Goal: Information Seeking & Learning: Learn about a topic

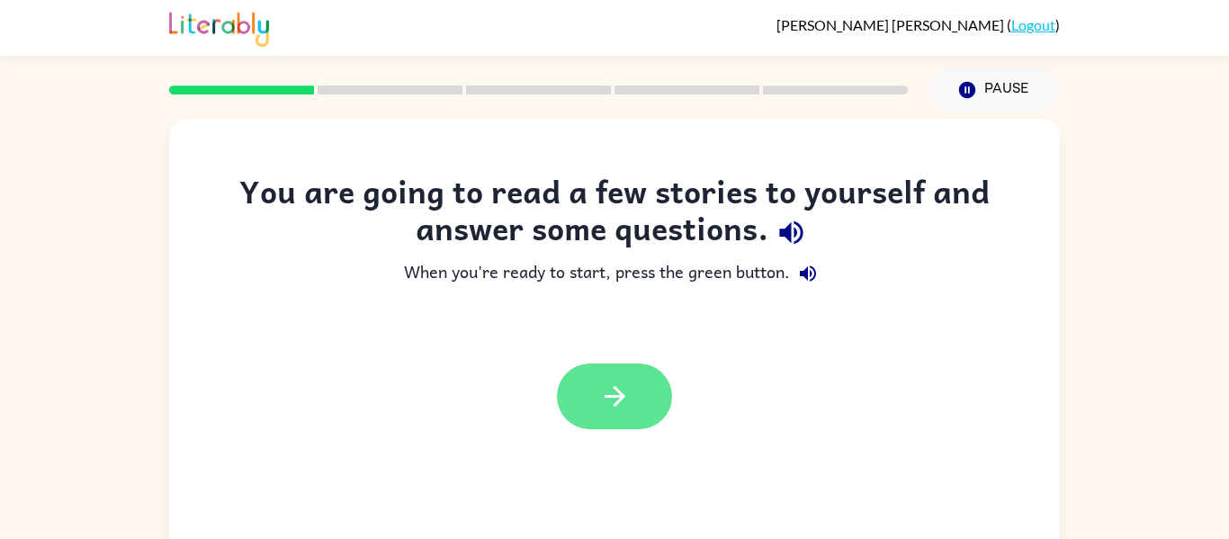
click at [607, 406] on icon "button" at bounding box center [614, 396] width 31 height 31
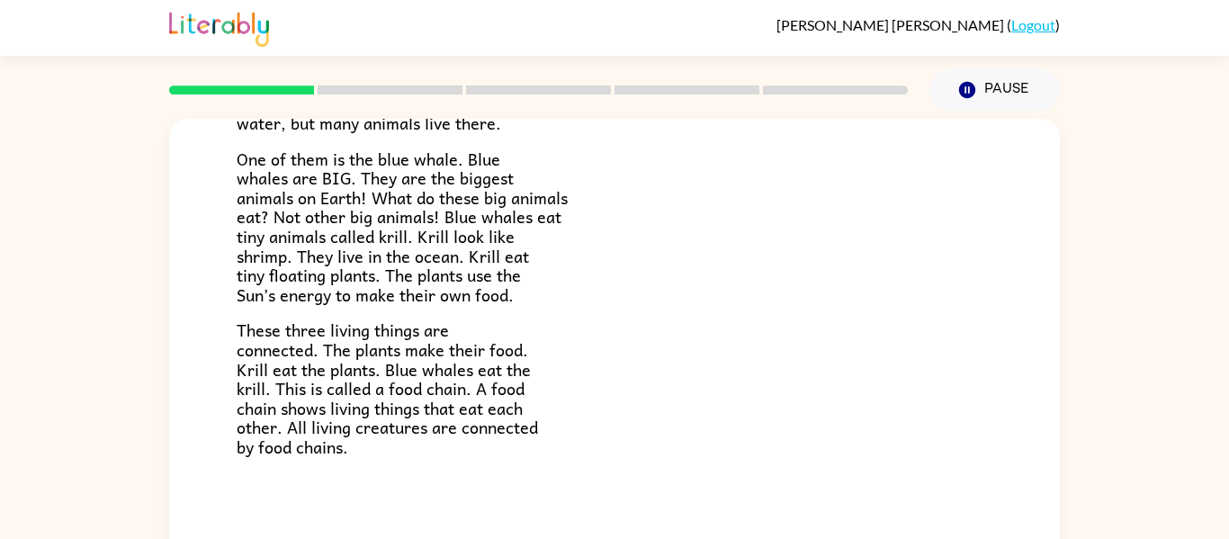
scroll to position [94, 0]
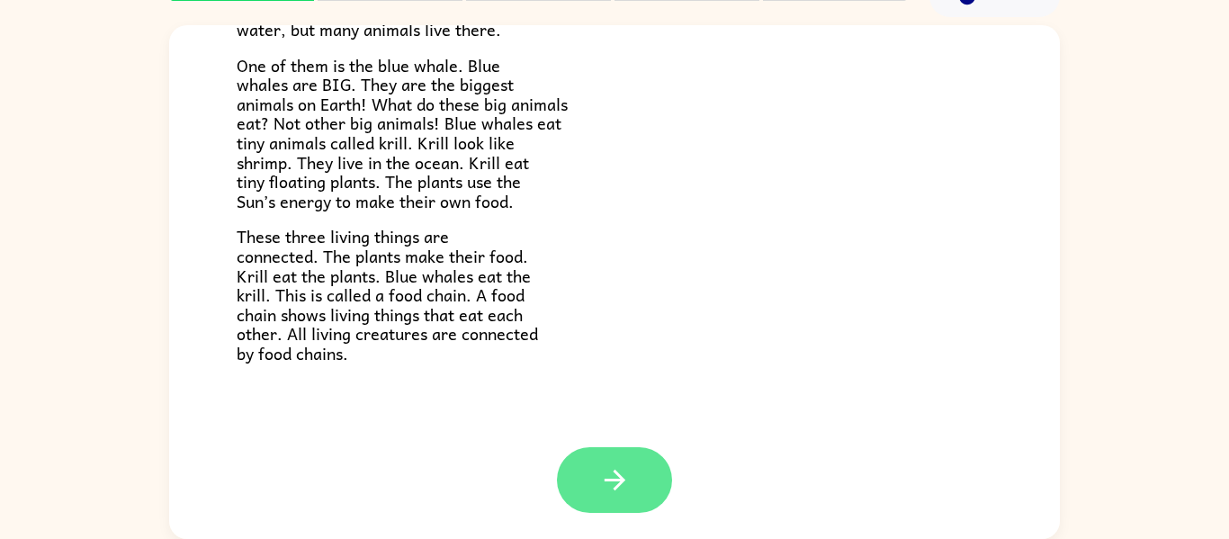
click at [633, 484] on button "button" at bounding box center [614, 480] width 115 height 66
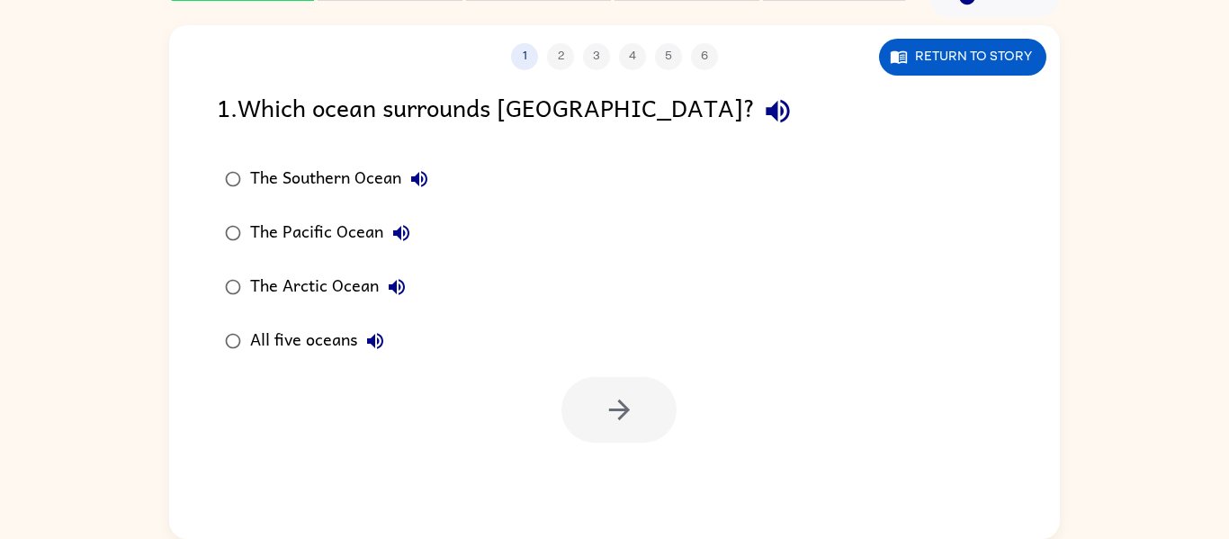
scroll to position [0, 0]
click at [636, 429] on button "button" at bounding box center [619, 410] width 115 height 66
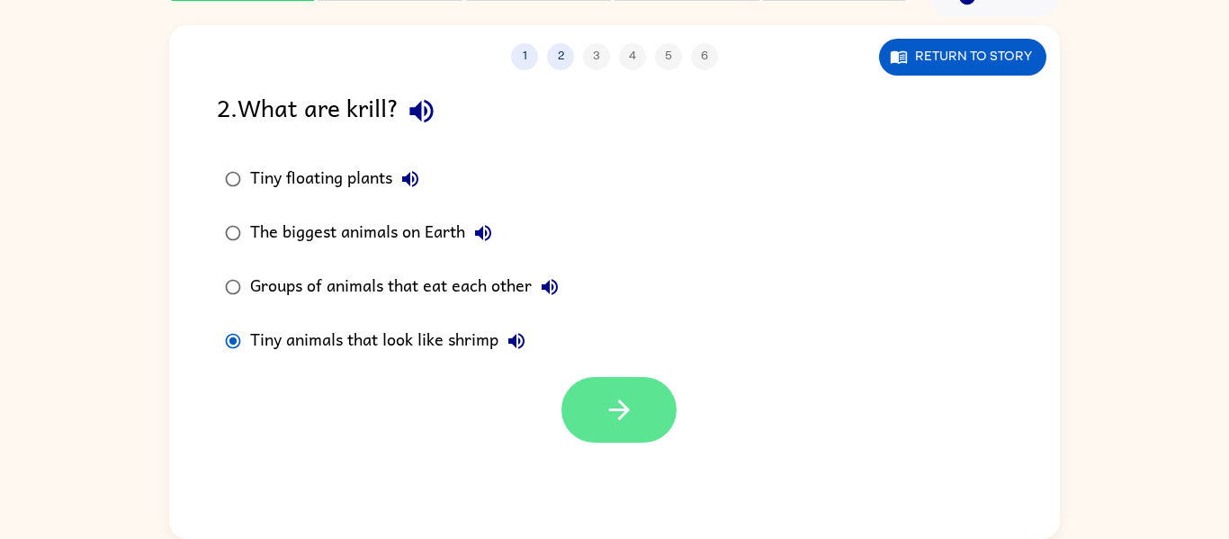
click at [582, 394] on button "button" at bounding box center [619, 410] width 115 height 66
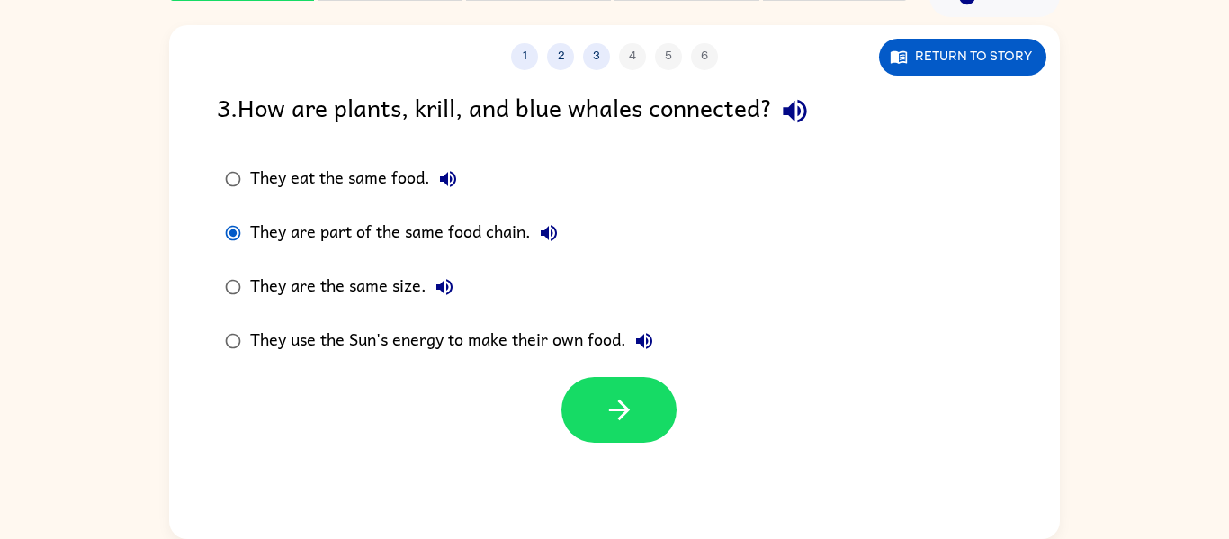
click at [672, 444] on div "1 2 3 4 5 6 Return to story 3 . How are plants, krill, and blue whales connecte…" at bounding box center [614, 282] width 891 height 514
click at [657, 427] on button "button" at bounding box center [619, 410] width 115 height 66
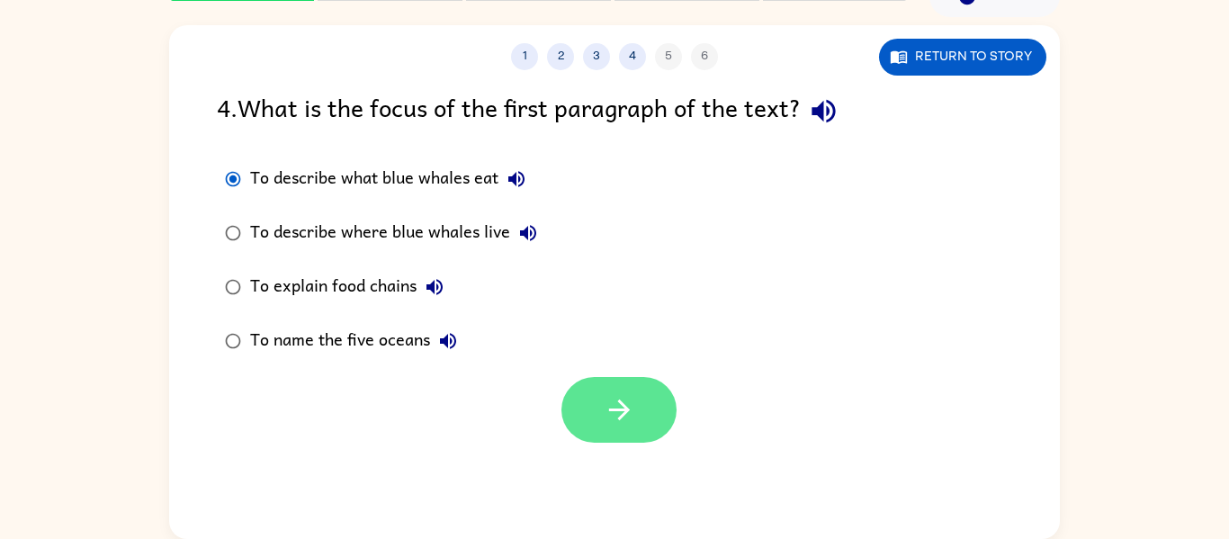
click at [594, 401] on button "button" at bounding box center [619, 410] width 115 height 66
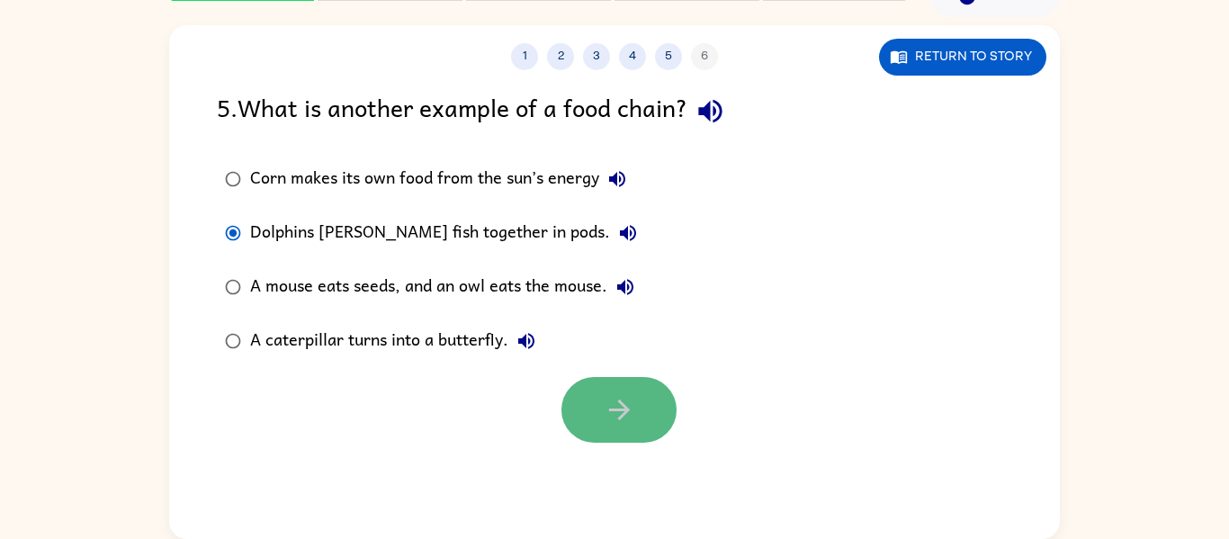
click at [599, 432] on button "button" at bounding box center [619, 410] width 115 height 66
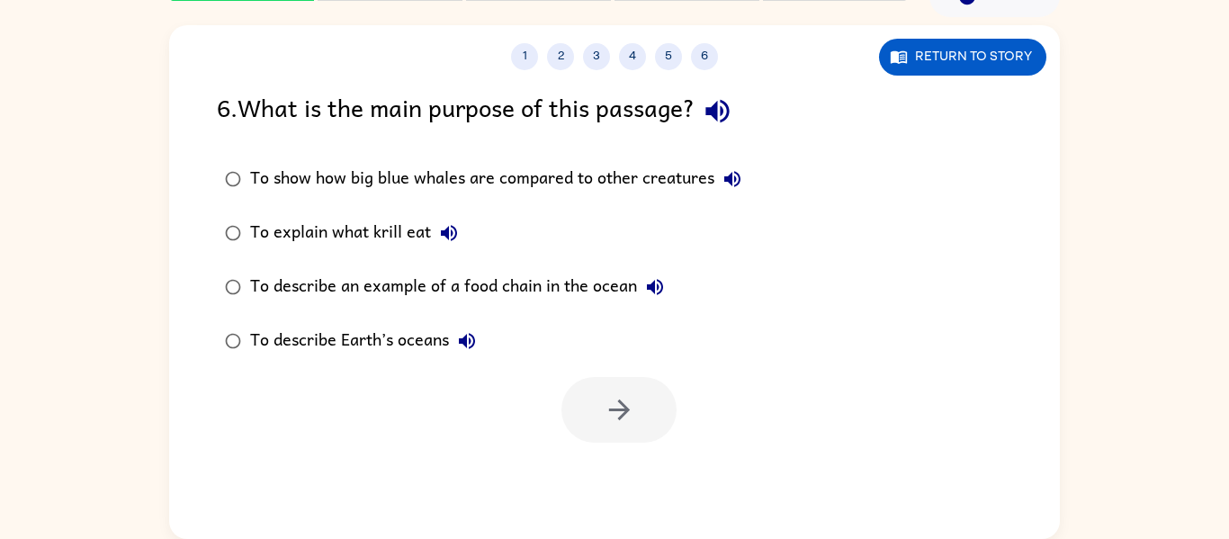
click at [705, 427] on div at bounding box center [614, 405] width 891 height 75
click at [567, 419] on button "button" at bounding box center [619, 410] width 115 height 66
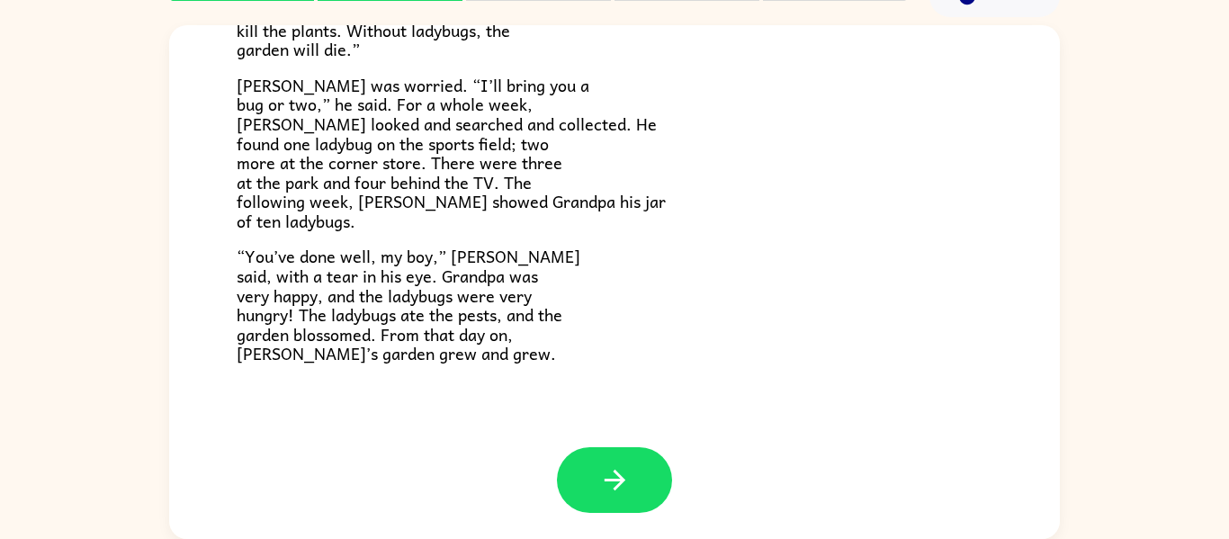
scroll to position [513, 0]
click at [617, 458] on button "button" at bounding box center [614, 479] width 115 height 66
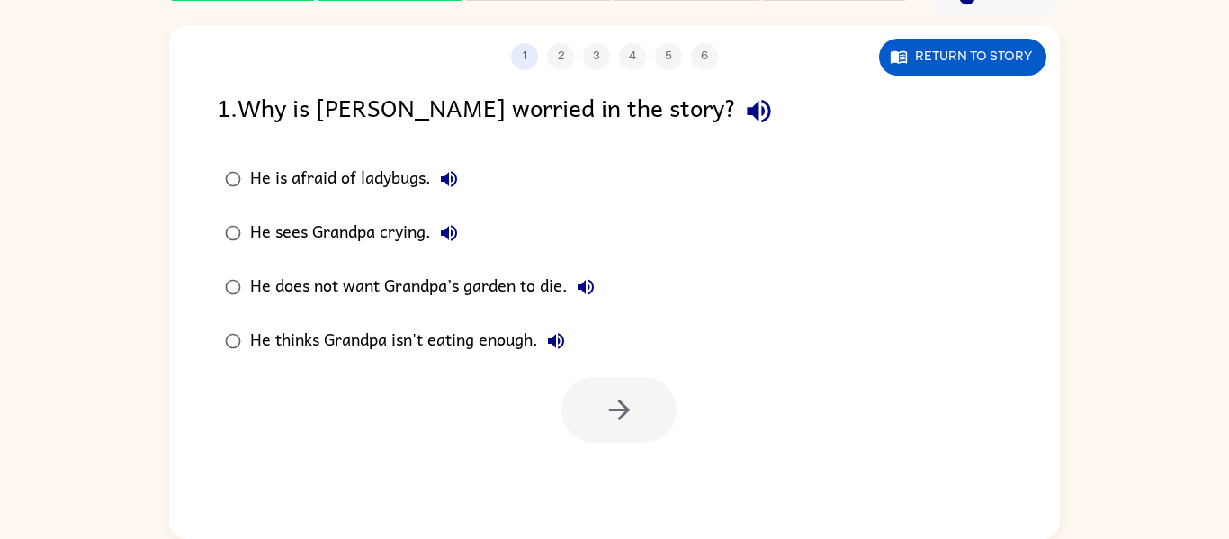
scroll to position [0, 0]
click at [591, 413] on button "button" at bounding box center [619, 410] width 115 height 66
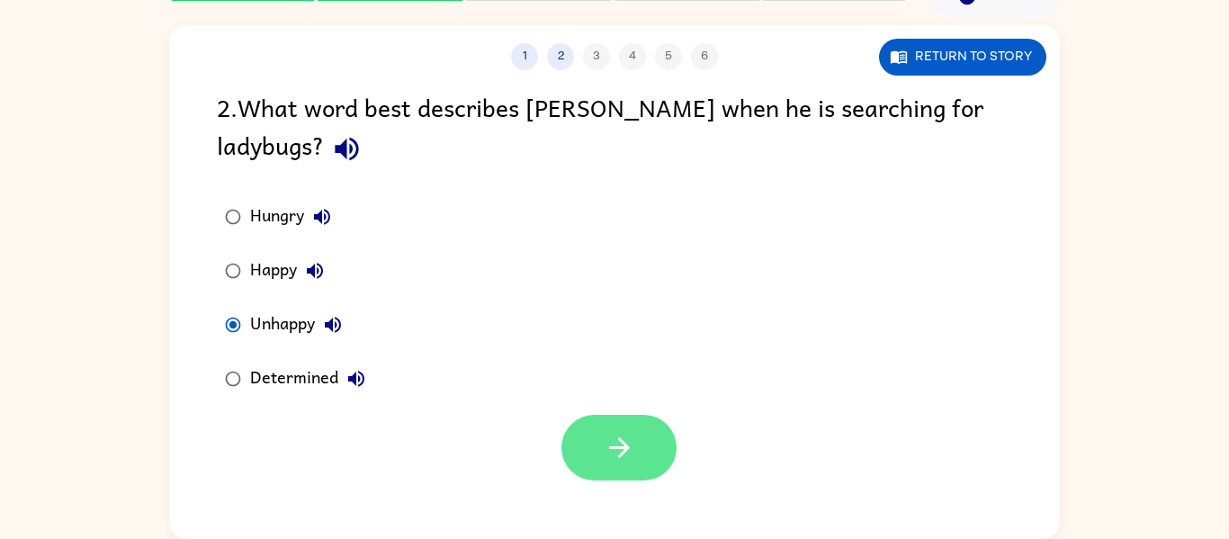
click at [608, 451] on icon "button" at bounding box center [619, 447] width 31 height 31
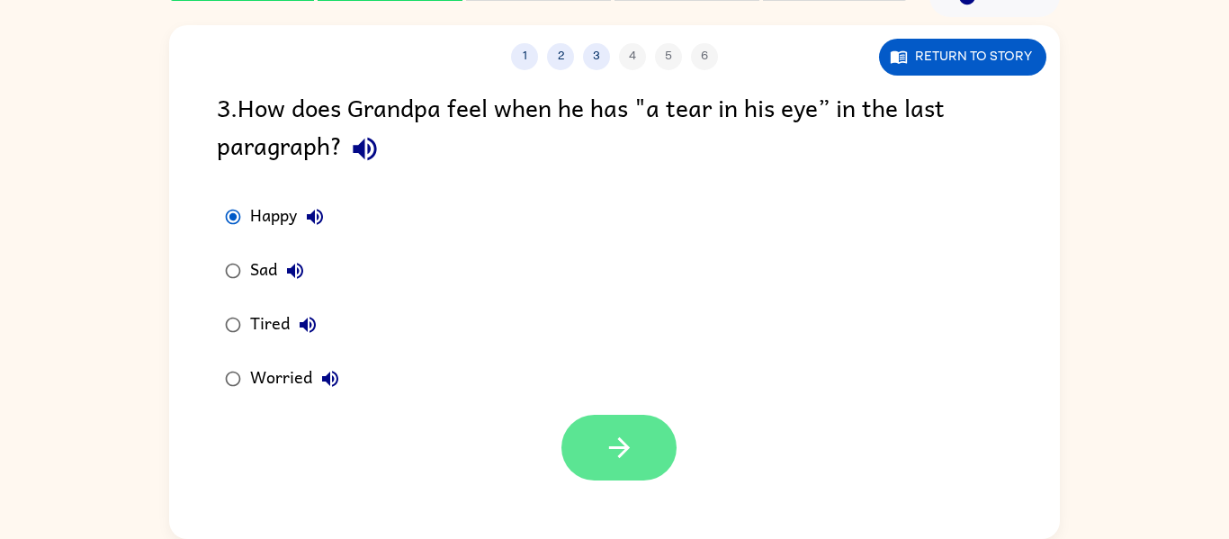
click at [643, 428] on button "button" at bounding box center [619, 448] width 115 height 66
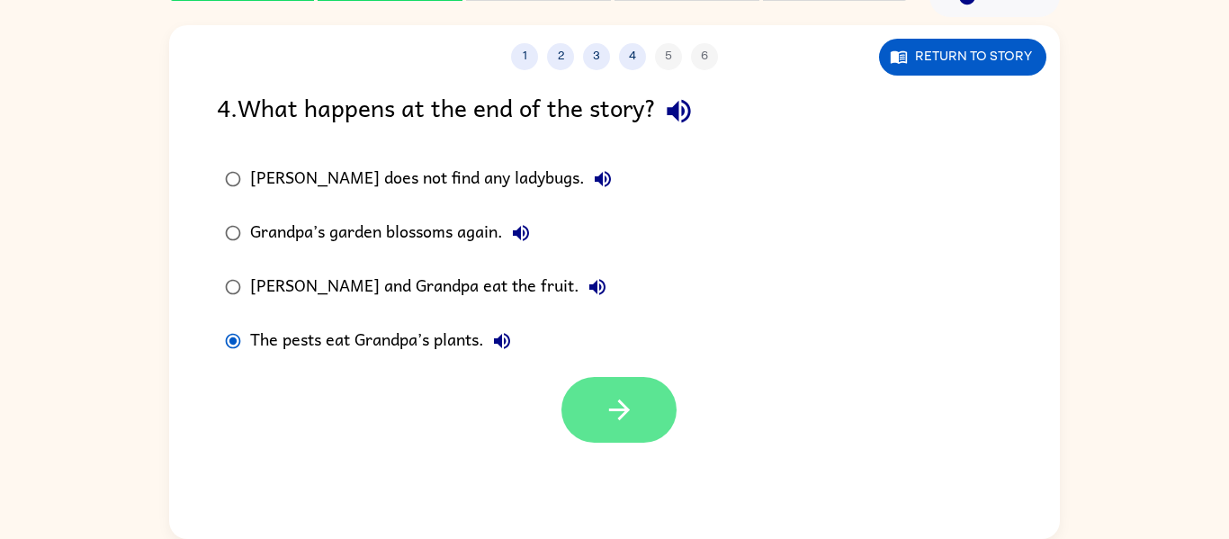
click at [635, 422] on button "button" at bounding box center [619, 410] width 115 height 66
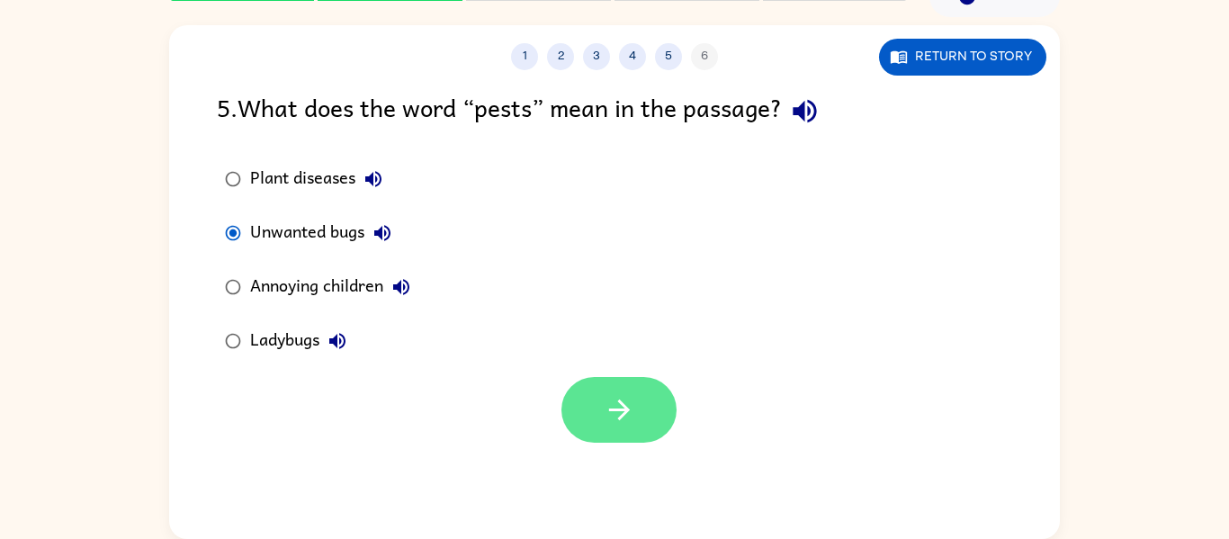
click at [645, 399] on button "button" at bounding box center [619, 410] width 115 height 66
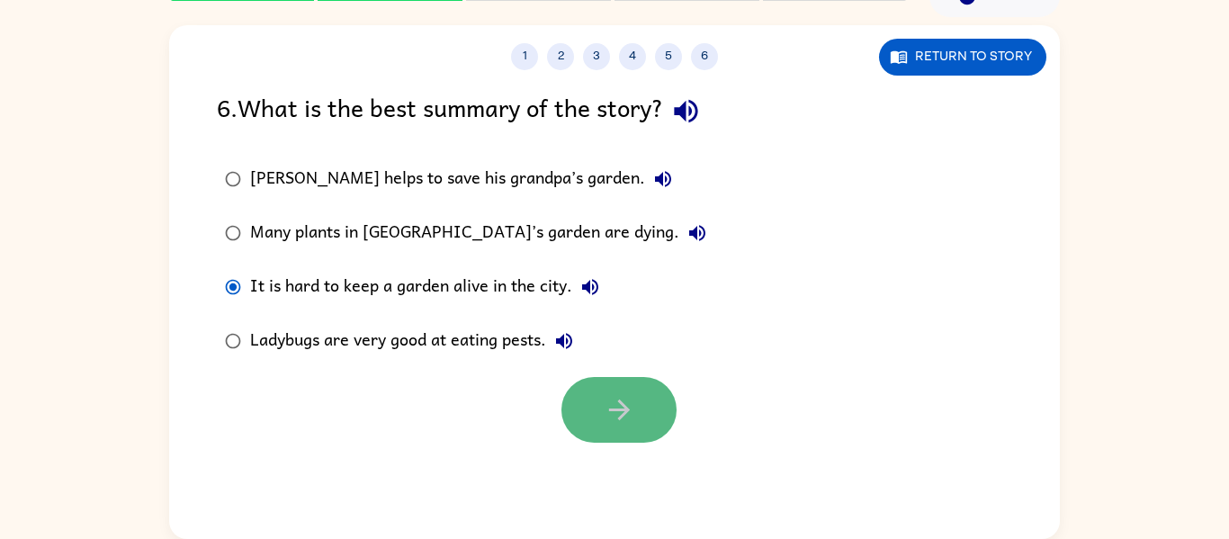
click at [599, 436] on button "button" at bounding box center [619, 410] width 115 height 66
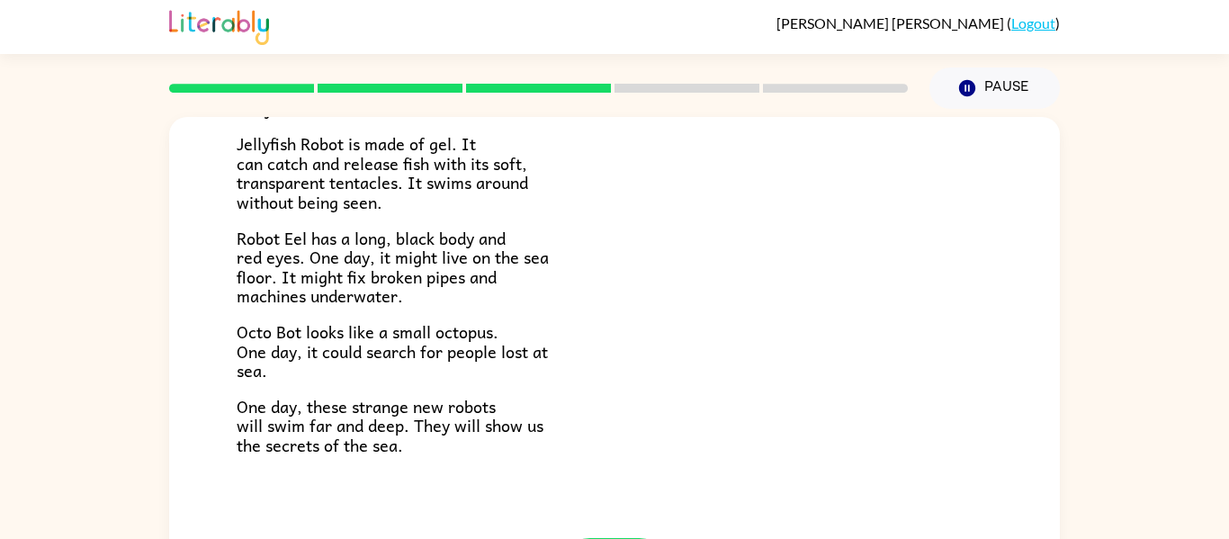
scroll to position [94, 0]
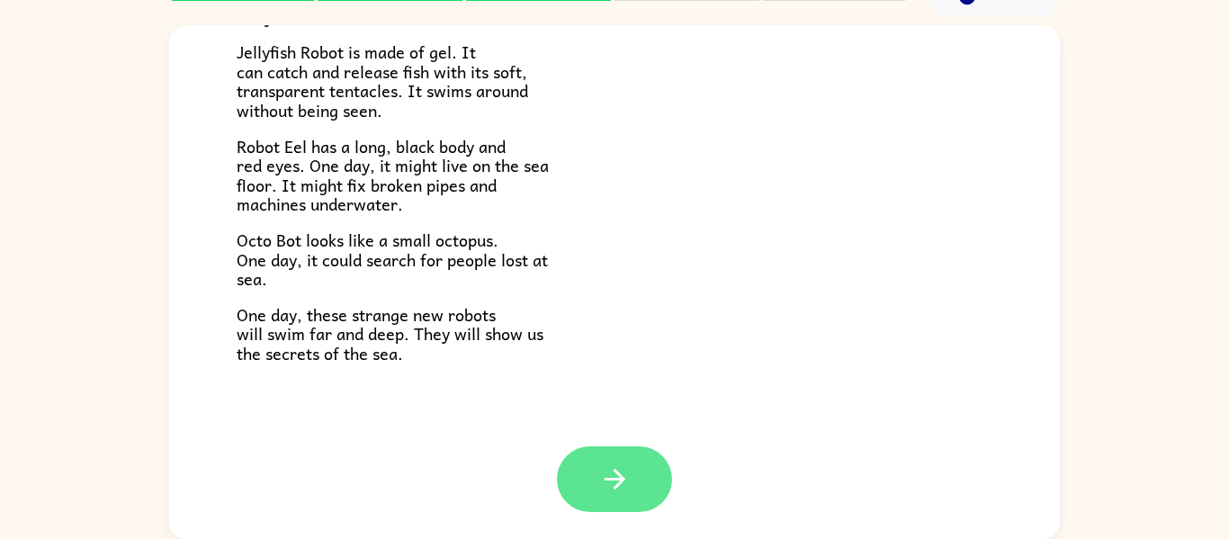
click at [581, 482] on button "button" at bounding box center [614, 479] width 115 height 66
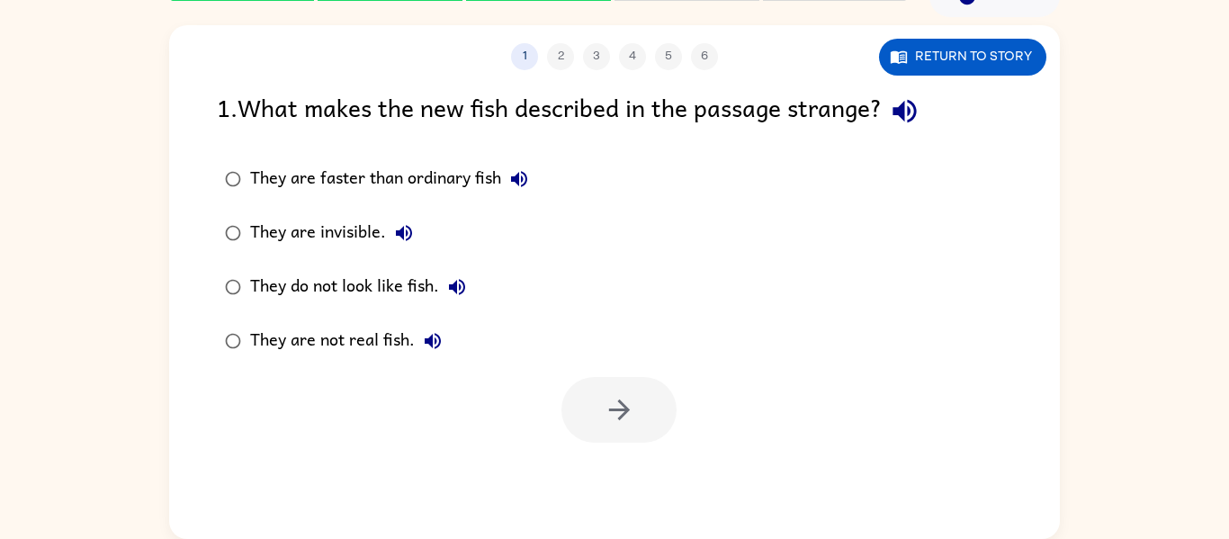
scroll to position [0, 0]
click at [233, 199] on label "They are faster than ordinary fish" at bounding box center [376, 179] width 339 height 54
click at [598, 418] on button "button" at bounding box center [619, 410] width 115 height 66
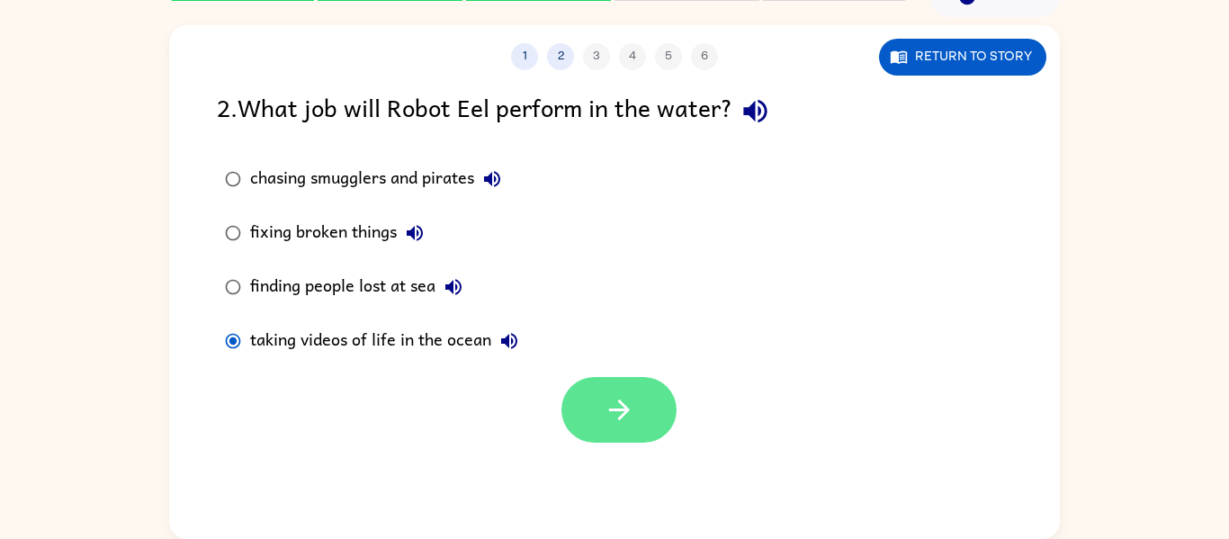
click at [632, 409] on icon "button" at bounding box center [619, 409] width 31 height 31
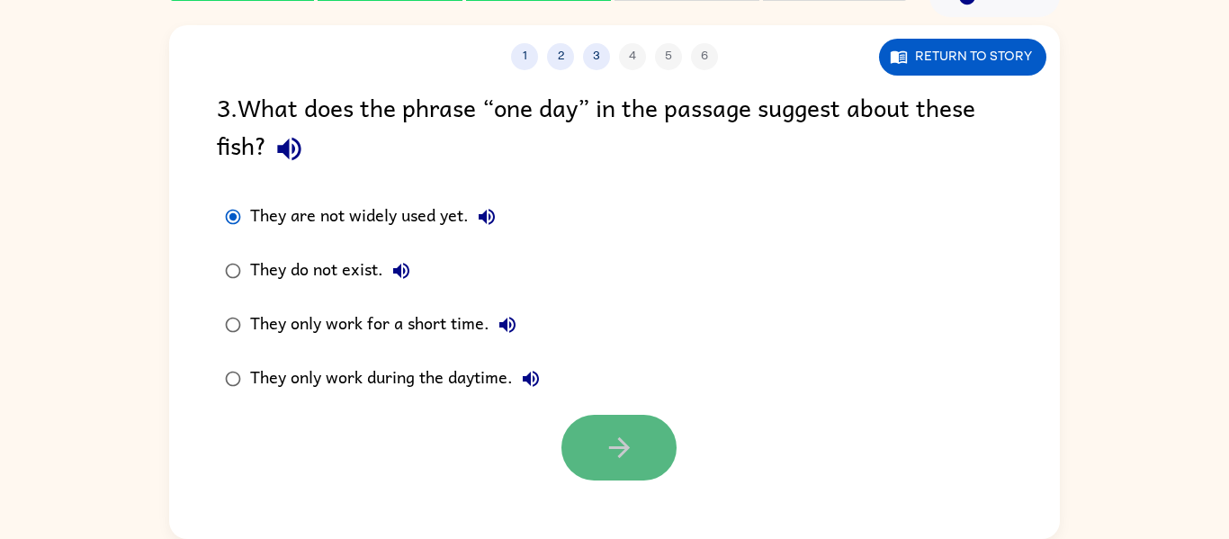
click at [590, 449] on button "button" at bounding box center [619, 448] width 115 height 66
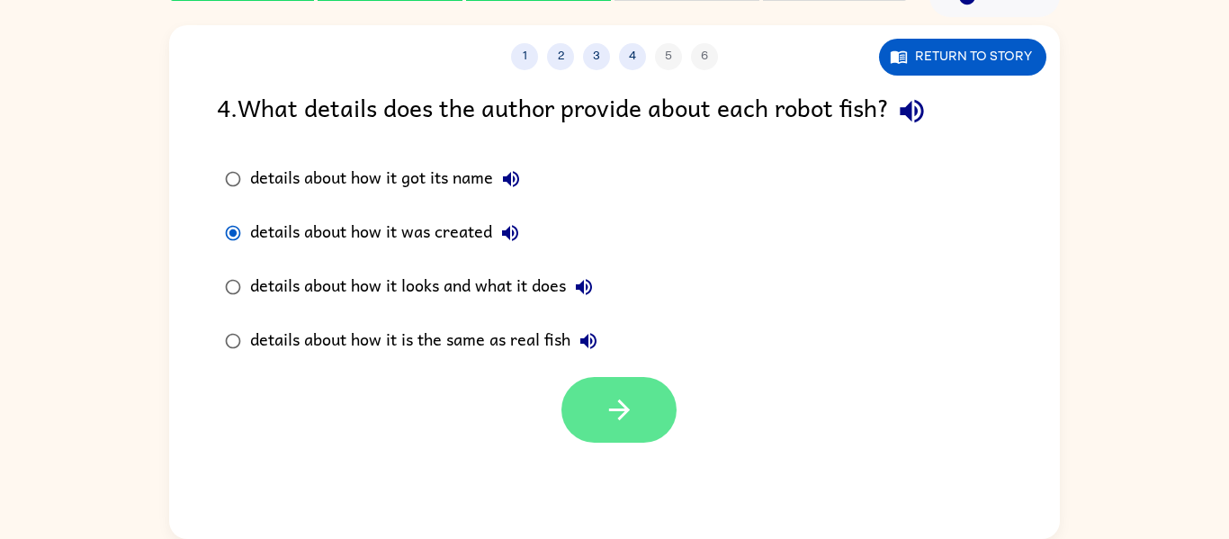
click at [613, 418] on icon "button" at bounding box center [619, 409] width 31 height 31
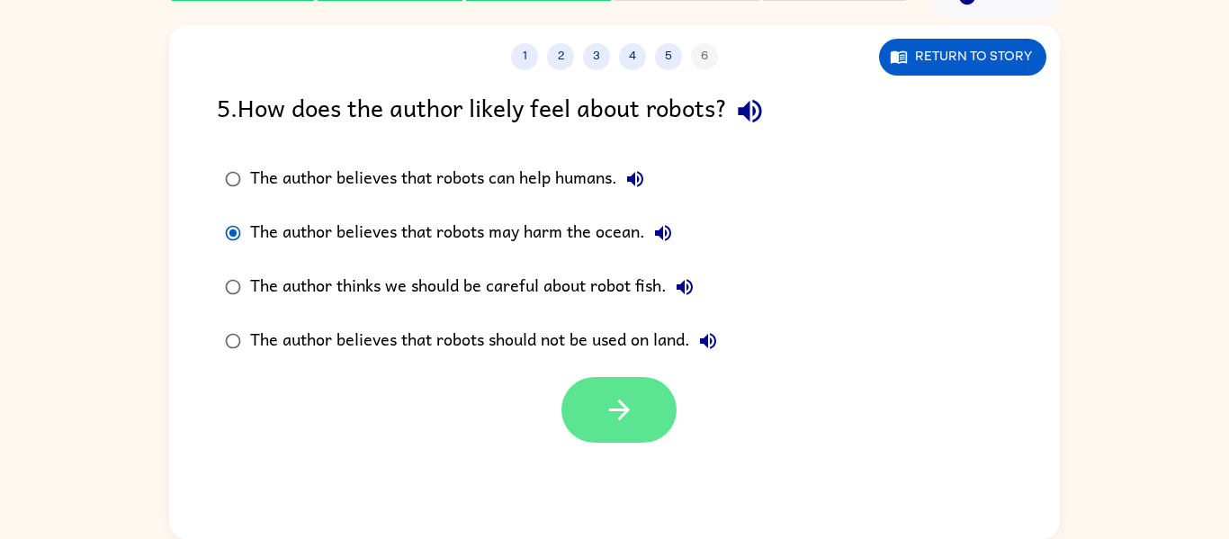
click at [641, 429] on button "button" at bounding box center [619, 410] width 115 height 66
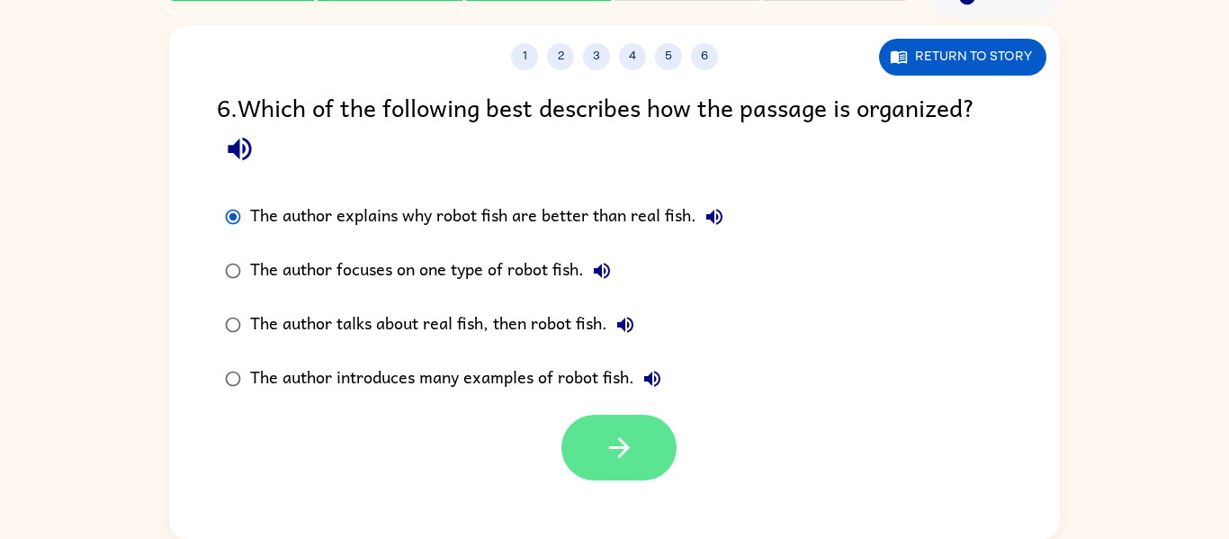
click at [615, 436] on icon "button" at bounding box center [619, 447] width 31 height 31
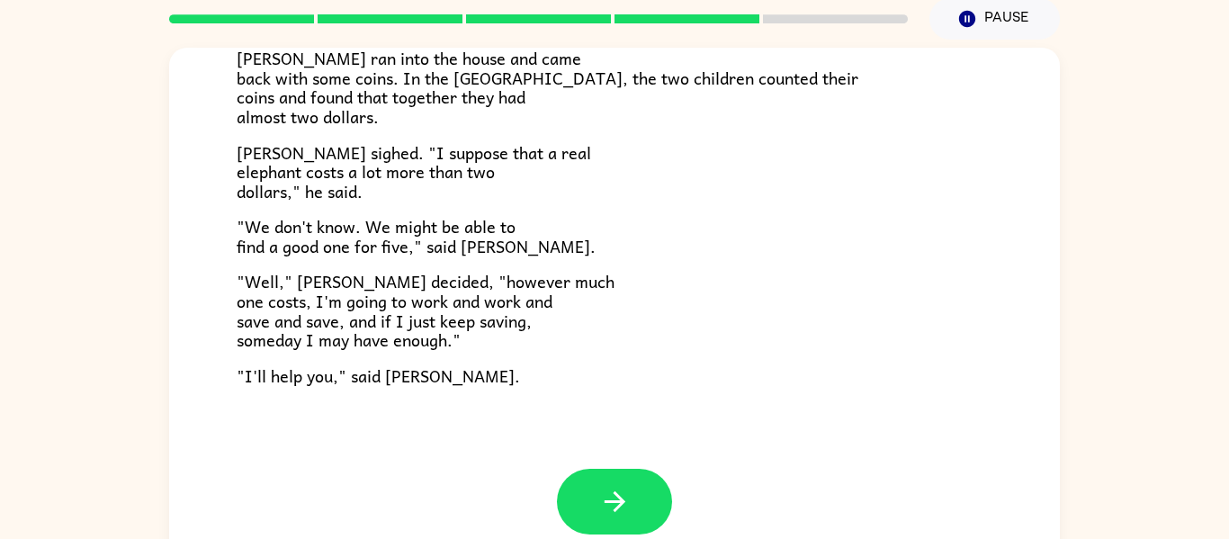
scroll to position [69, 0]
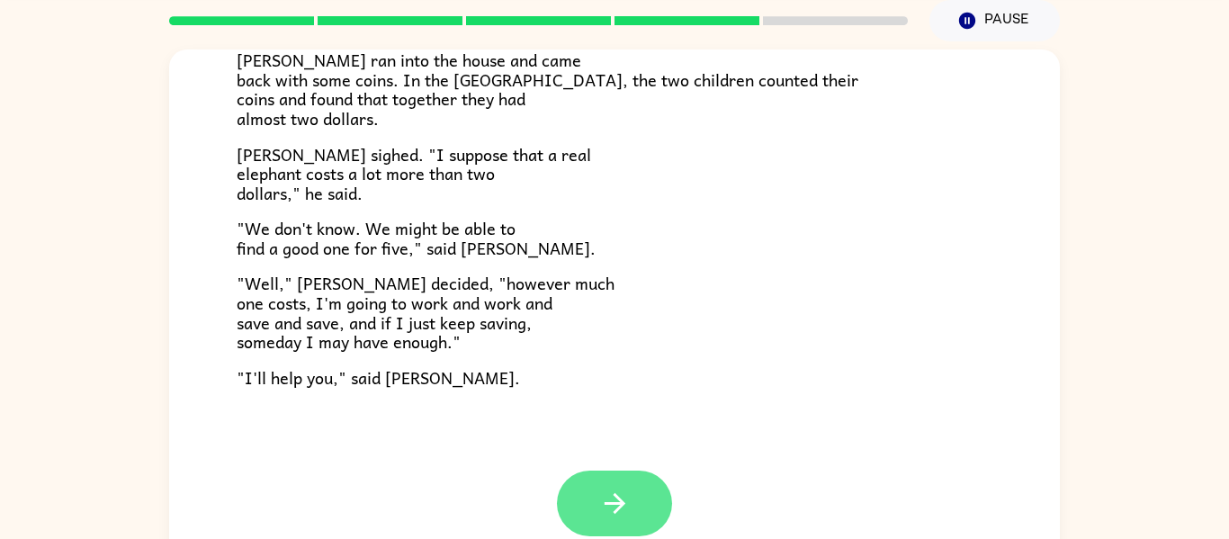
click at [591, 508] on button "button" at bounding box center [614, 504] width 115 height 66
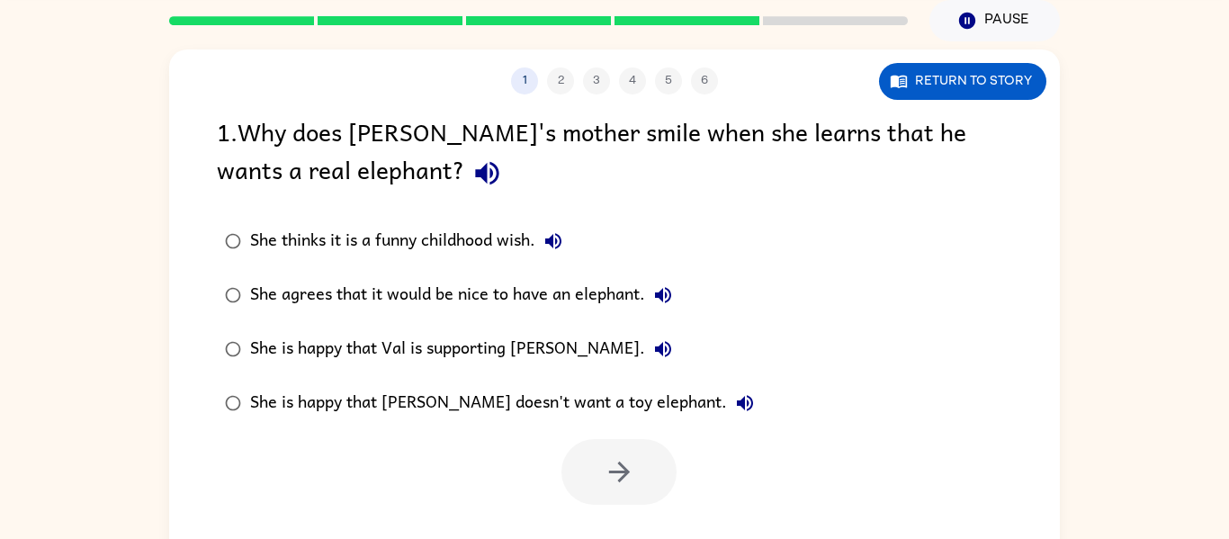
scroll to position [0, 0]
click at [654, 465] on button "button" at bounding box center [619, 472] width 115 height 66
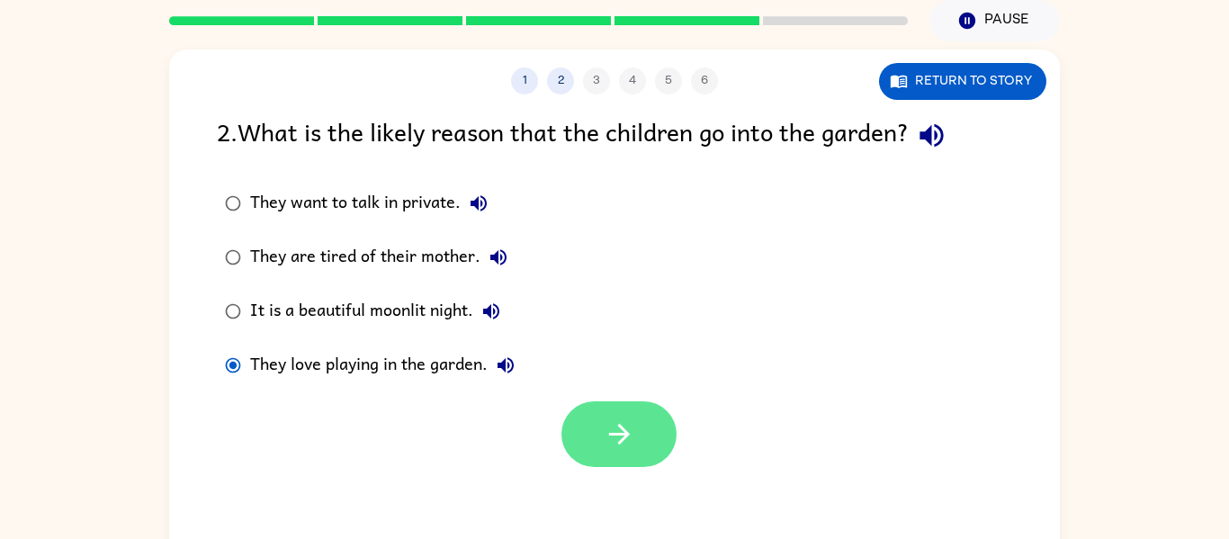
click at [643, 425] on button "button" at bounding box center [619, 434] width 115 height 66
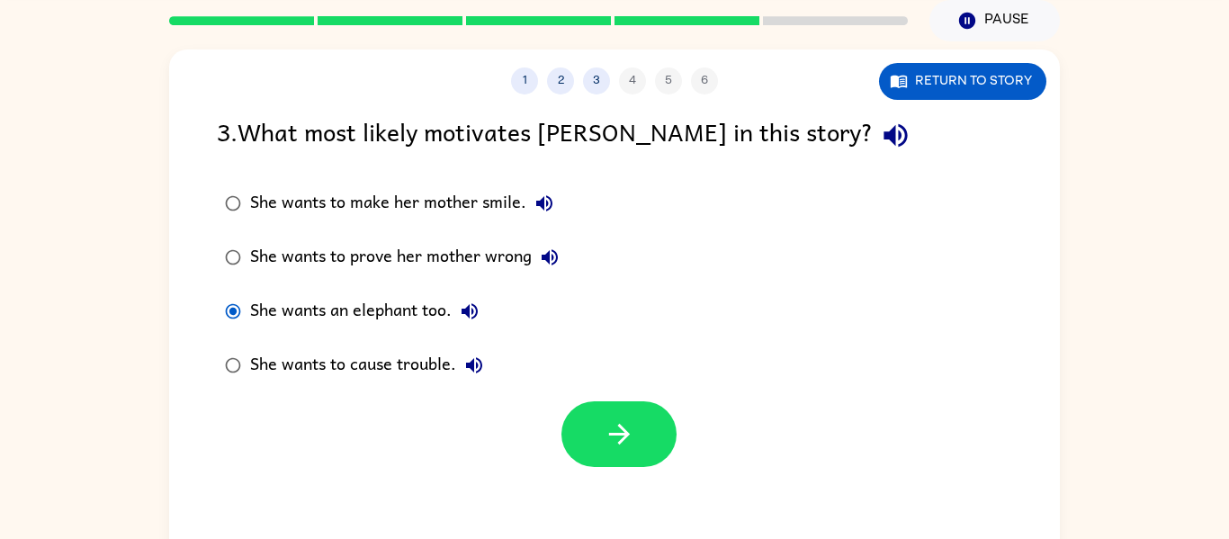
click at [560, 413] on div at bounding box center [614, 429] width 891 height 75
click at [590, 415] on button "button" at bounding box center [619, 434] width 115 height 66
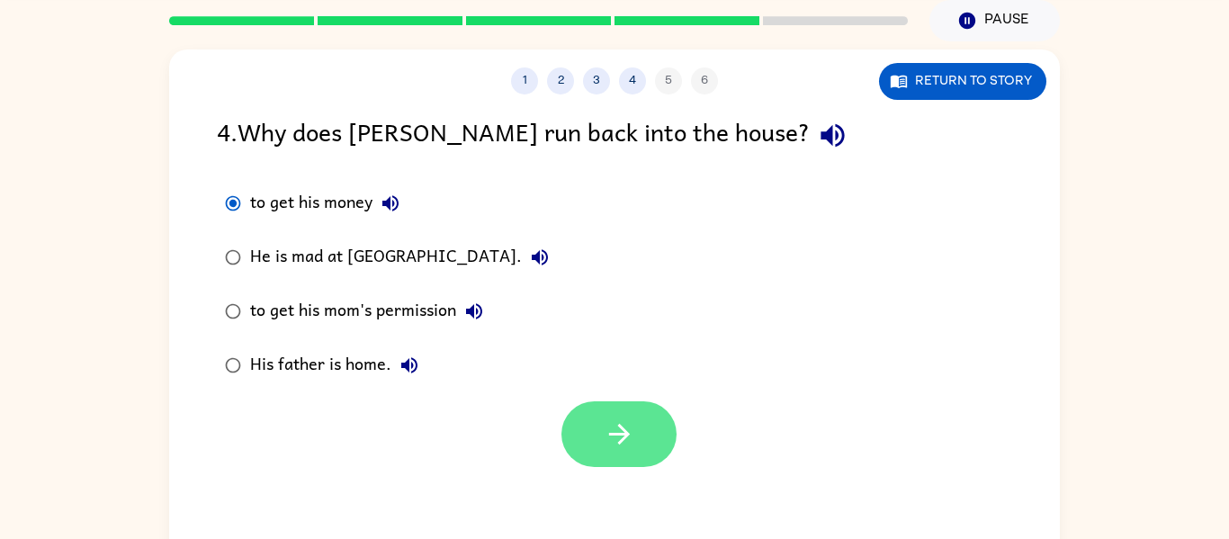
click at [599, 424] on button "button" at bounding box center [619, 434] width 115 height 66
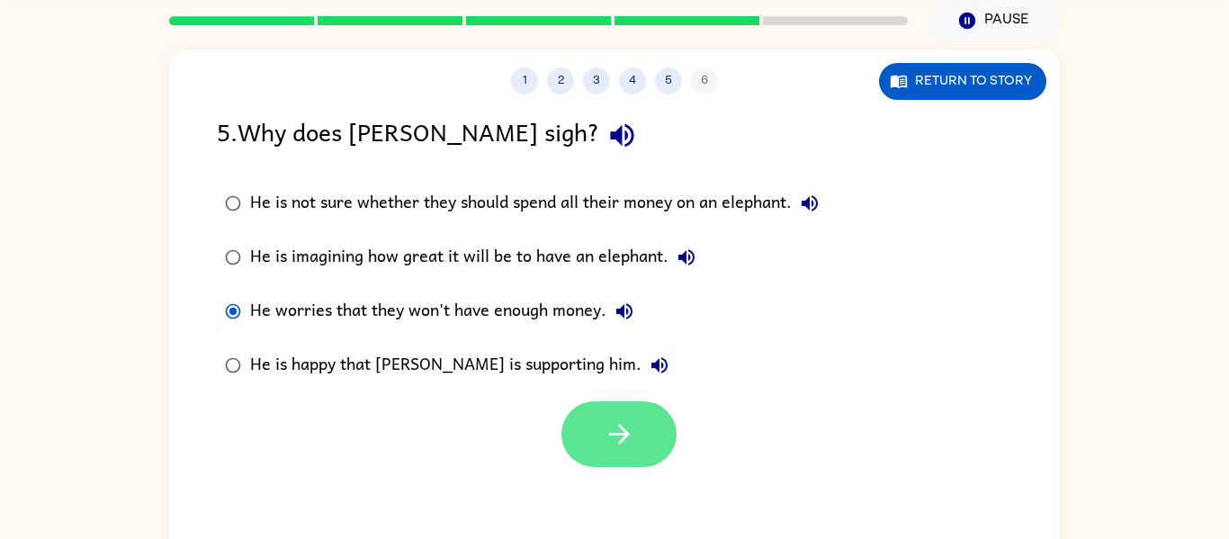
click at [606, 463] on button "button" at bounding box center [619, 434] width 115 height 66
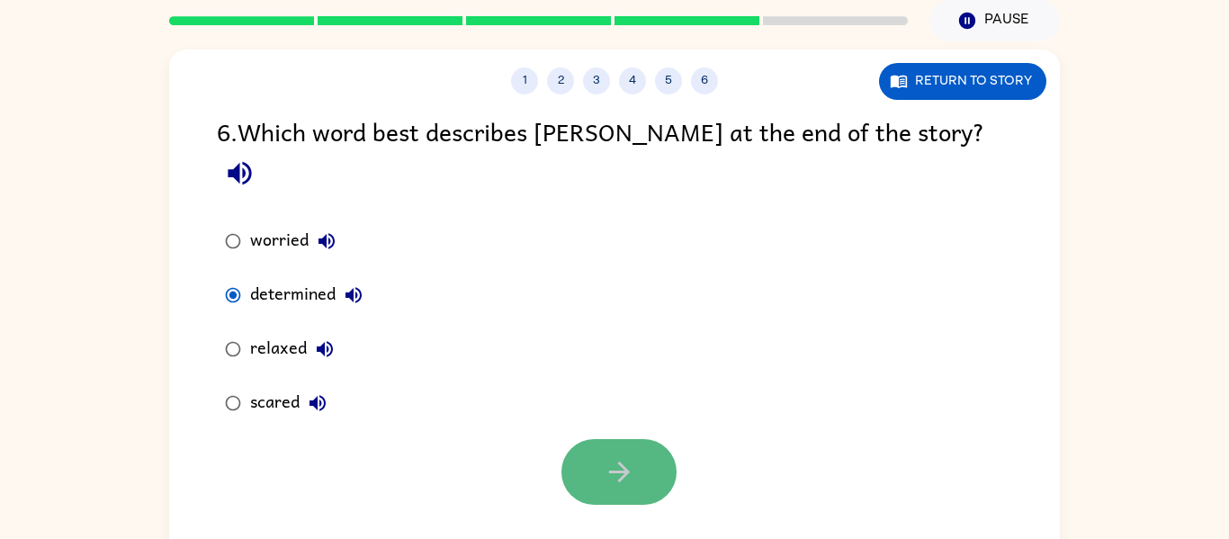
click at [579, 439] on button "button" at bounding box center [619, 472] width 115 height 66
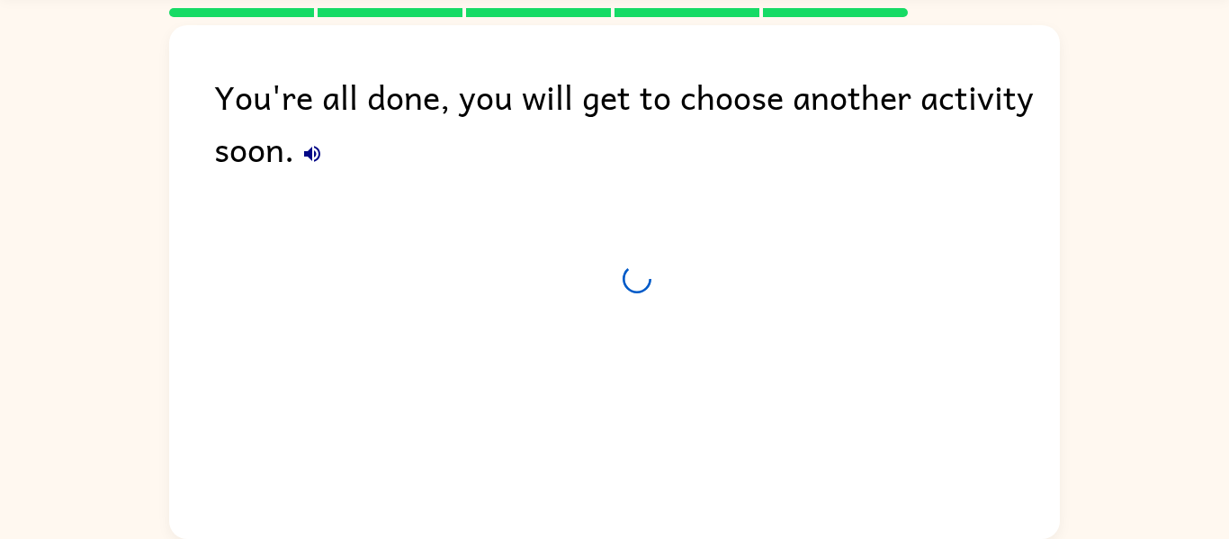
scroll to position [53, 0]
